Goal: Task Accomplishment & Management: Use online tool/utility

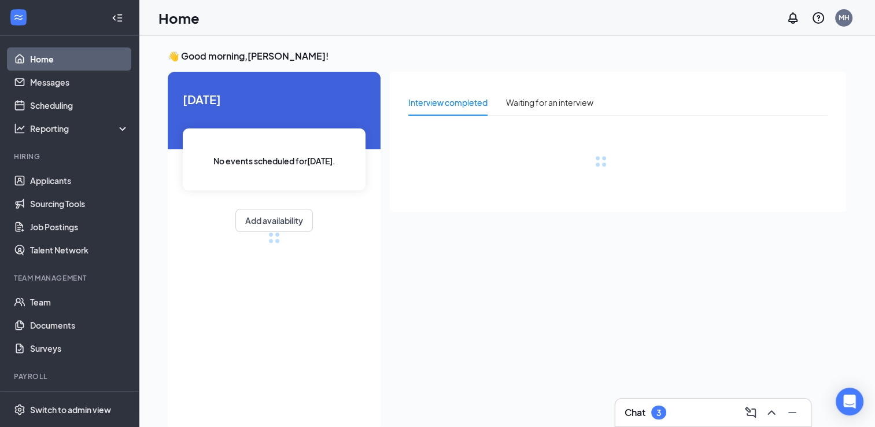
click at [805, 411] on div "Chat 3" at bounding box center [712, 412] width 195 height 28
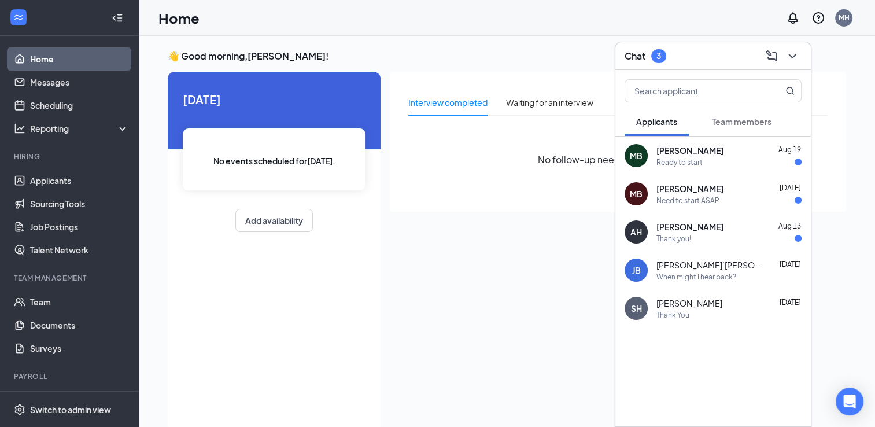
click at [710, 230] on div "[PERSON_NAME] [DATE]" at bounding box center [728, 227] width 145 height 12
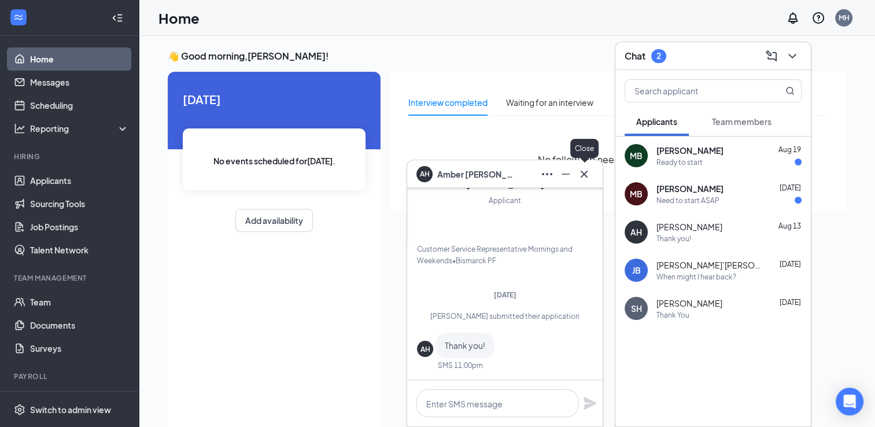
click at [585, 177] on icon "Cross" at bounding box center [584, 174] width 14 height 14
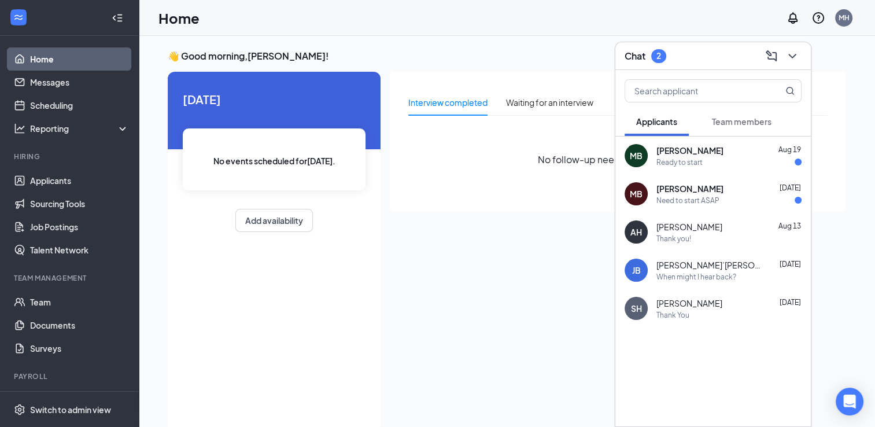
click at [713, 205] on div "MB [PERSON_NAME] [DATE] Need to start ASAP" at bounding box center [712, 194] width 195 height 38
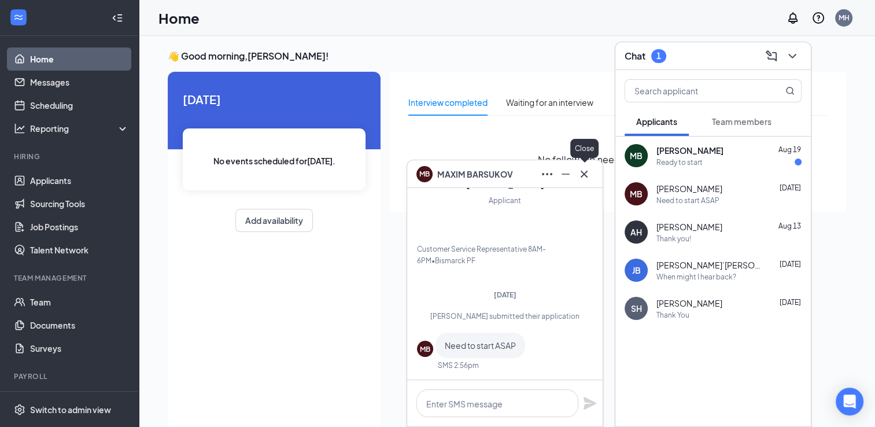
click at [586, 175] on icon "Cross" at bounding box center [583, 173] width 7 height 7
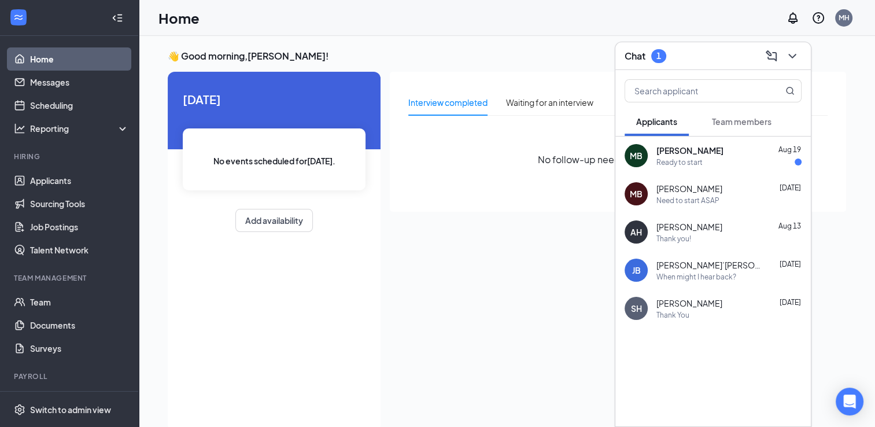
click at [714, 160] on div "Ready to start" at bounding box center [728, 162] width 145 height 10
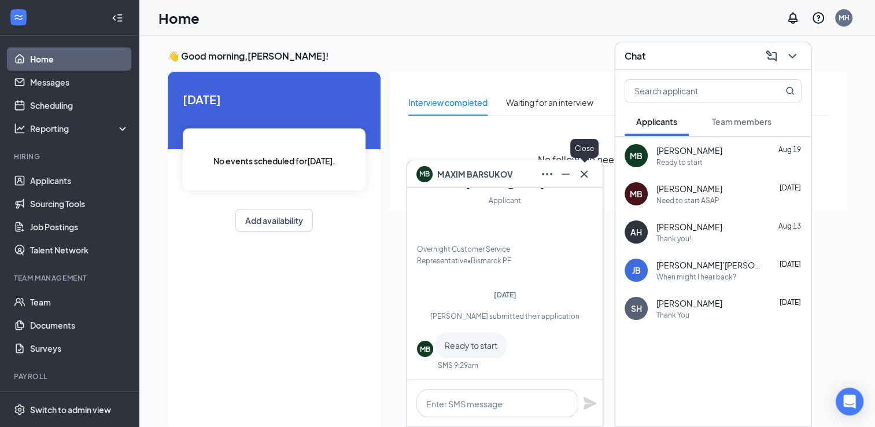
click at [586, 180] on icon "Cross" at bounding box center [584, 174] width 14 height 14
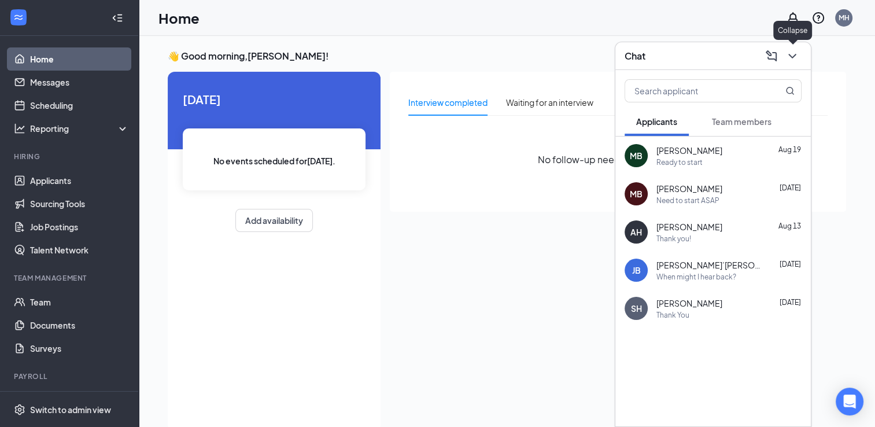
click at [792, 59] on icon "ChevronDown" at bounding box center [792, 56] width 14 height 14
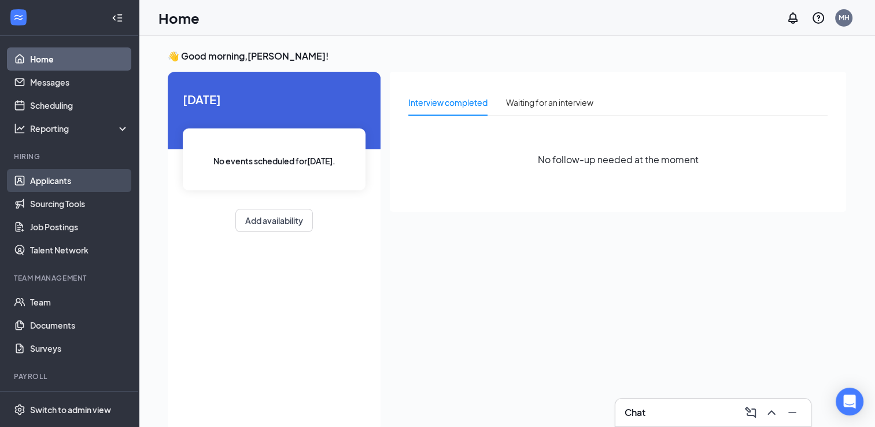
click at [60, 186] on link "Applicants" at bounding box center [79, 180] width 99 height 23
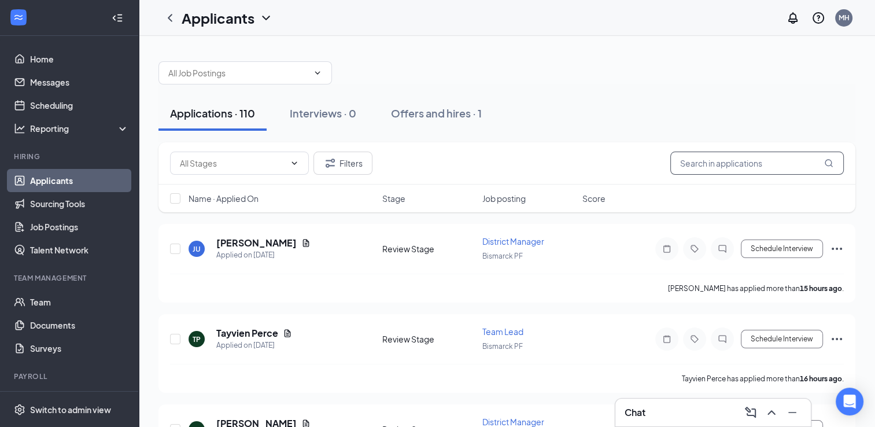
click at [682, 156] on input "text" at bounding box center [756, 162] width 173 height 23
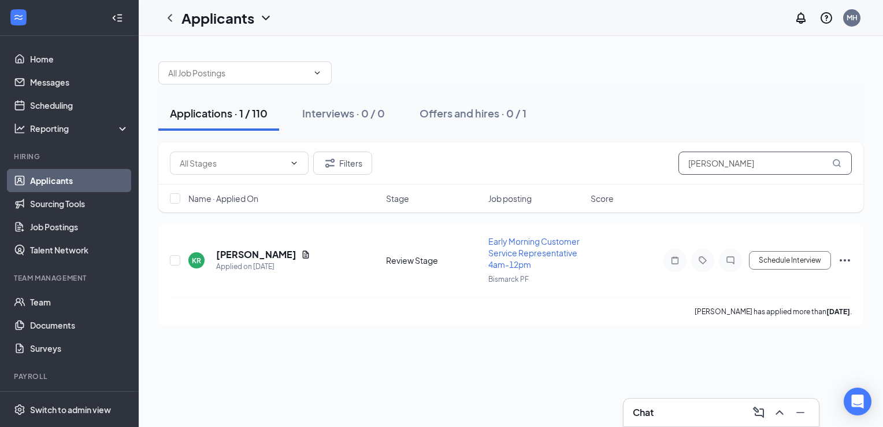
click at [720, 159] on input "[PERSON_NAME]" at bounding box center [765, 162] width 173 height 23
click at [721, 160] on input "[PERSON_NAME]" at bounding box center [765, 162] width 173 height 23
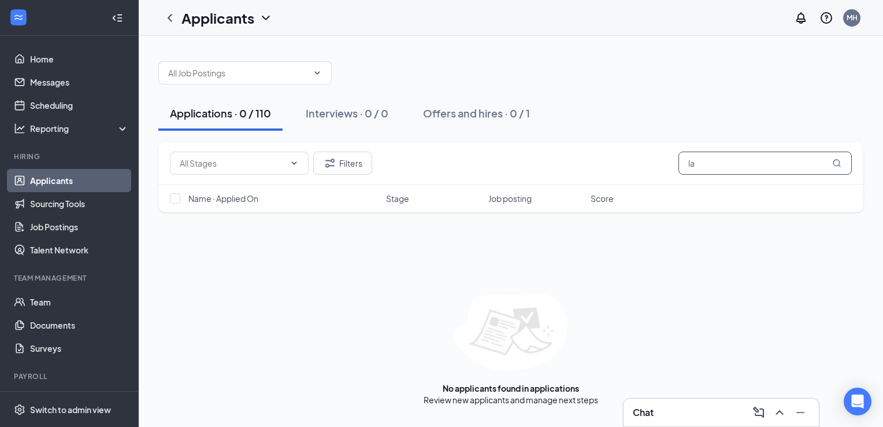
type input "l"
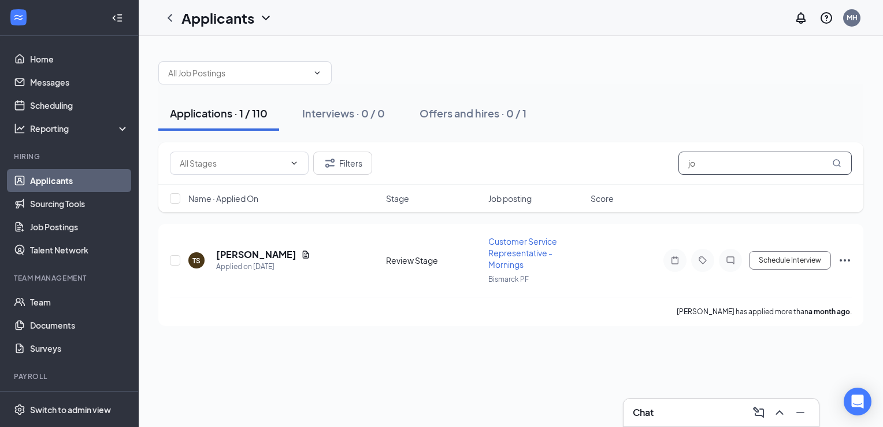
type input "j"
